Goal: Transaction & Acquisition: Purchase product/service

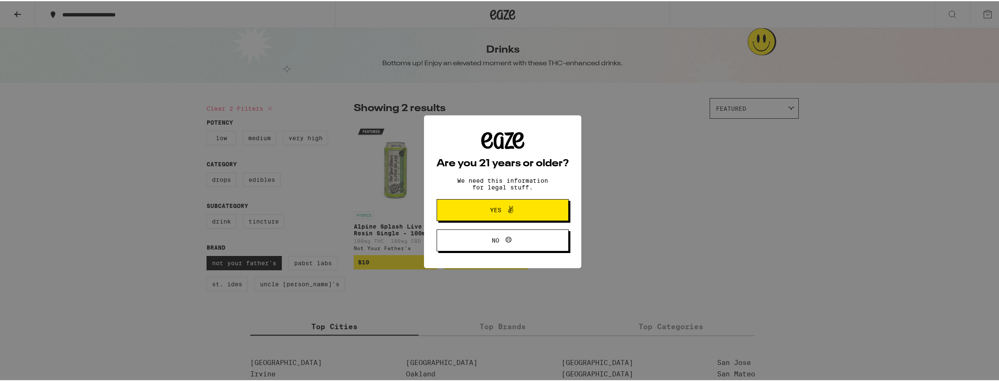
click at [517, 214] on span "Yes" at bounding box center [503, 208] width 64 height 11
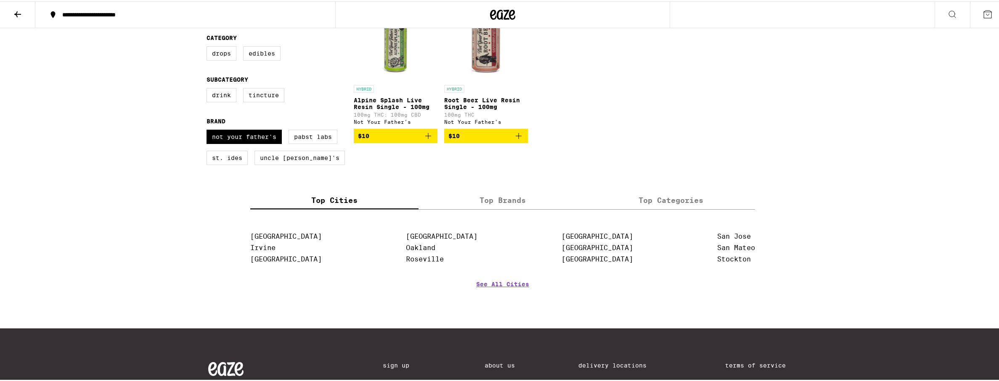
scroll to position [42, 0]
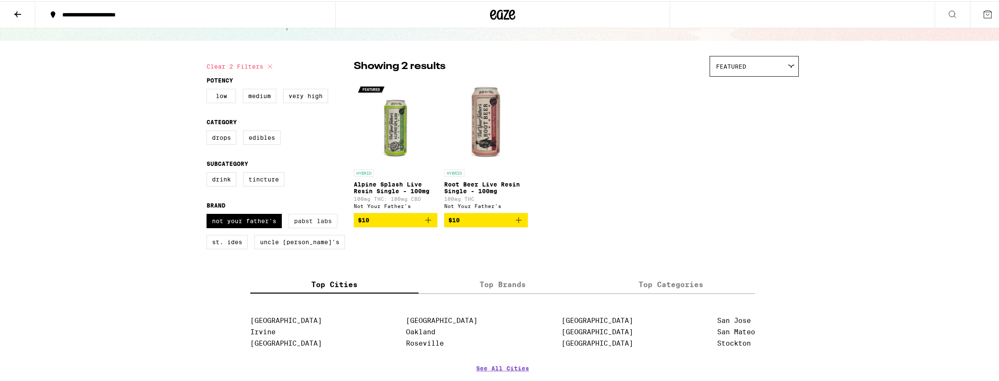
click at [316, 227] on label "Pabst Labs" at bounding box center [313, 220] width 49 height 14
click at [209, 214] on input "Pabst Labs" at bounding box center [208, 214] width 0 height 0
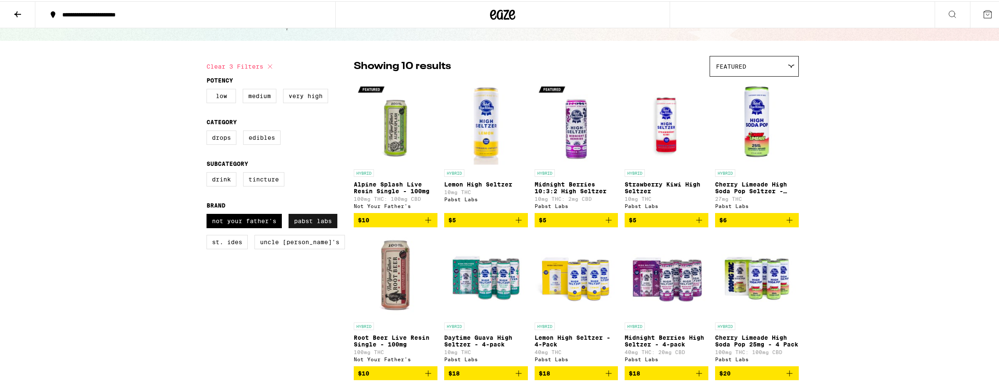
click at [306, 225] on label "Pabst Labs" at bounding box center [313, 220] width 49 height 14
click at [209, 214] on input "Pabst Labs" at bounding box center [208, 214] width 0 height 0
checkbox input "false"
